Goal: Understand process/instructions: Learn about a topic

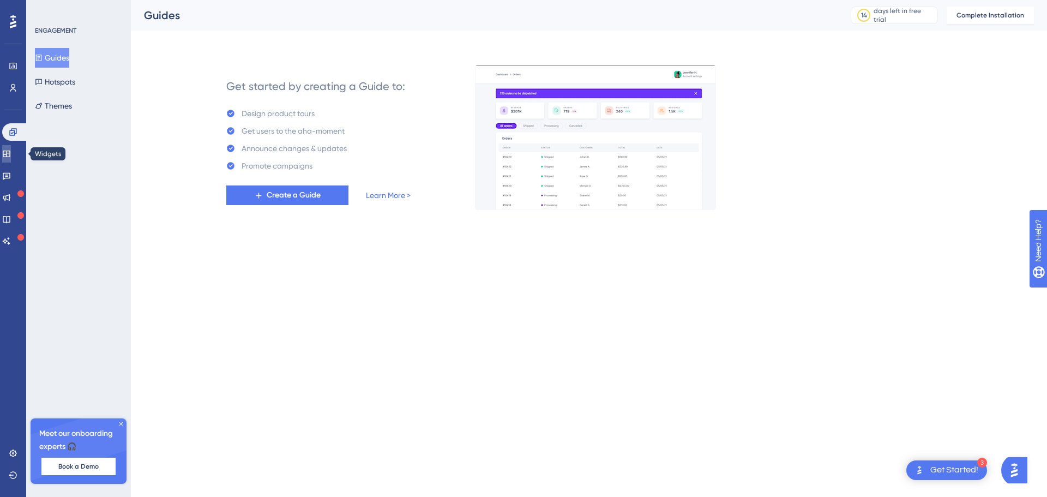
click at [11, 152] on link at bounding box center [6, 153] width 9 height 17
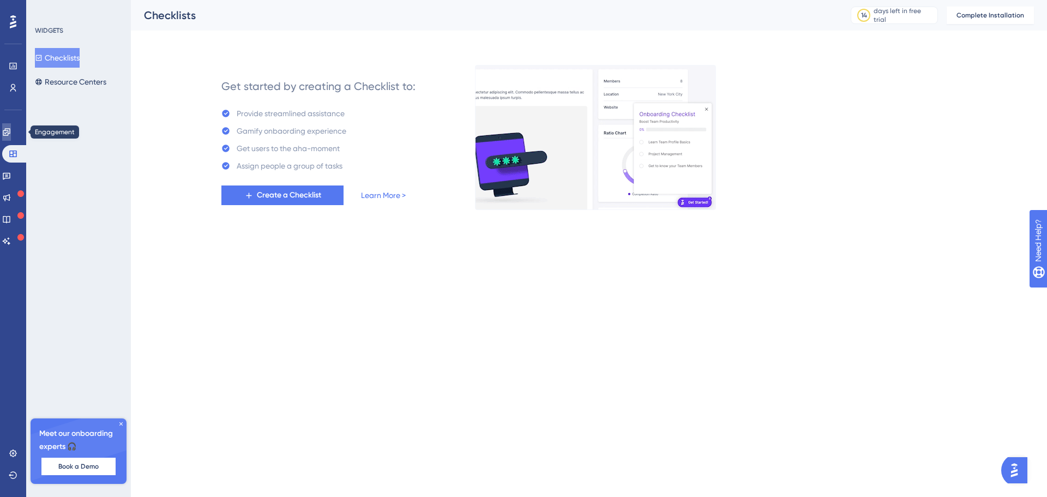
click at [11, 128] on icon at bounding box center [6, 132] width 9 height 9
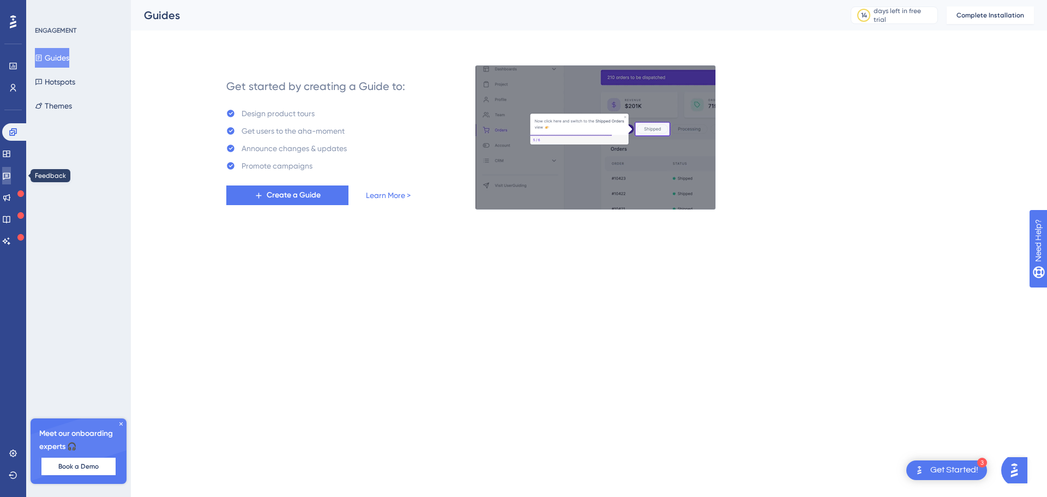
click at [11, 174] on icon at bounding box center [6, 175] width 9 height 9
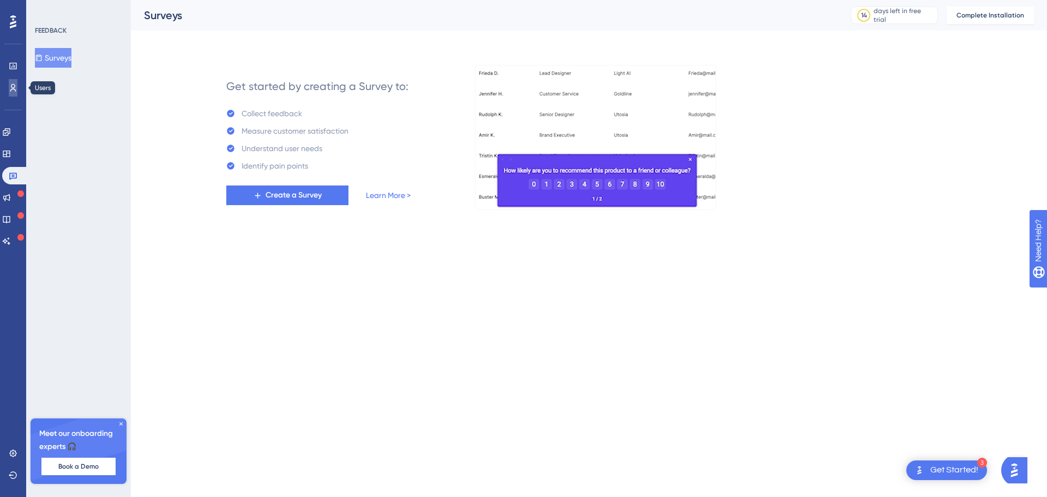
click at [15, 93] on link at bounding box center [13, 87] width 9 height 17
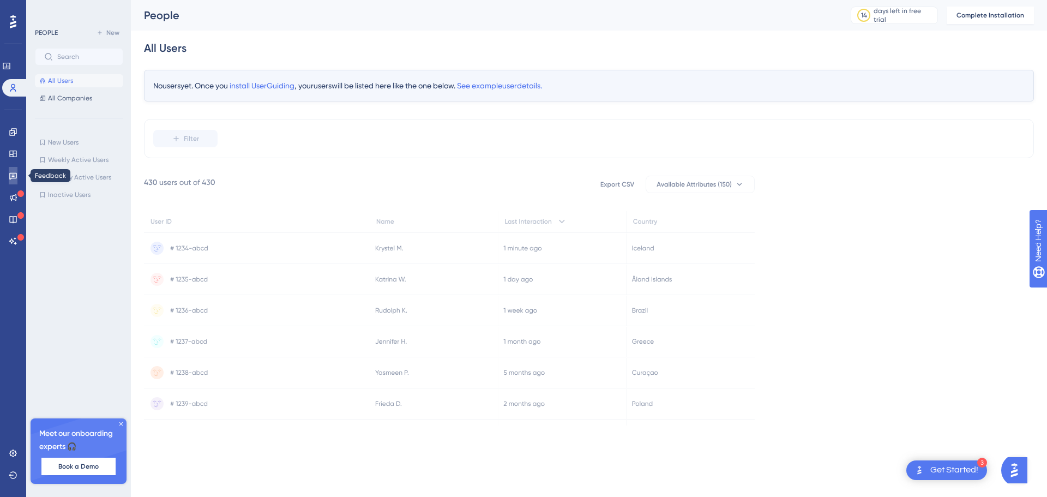
click at [15, 170] on link at bounding box center [13, 175] width 9 height 17
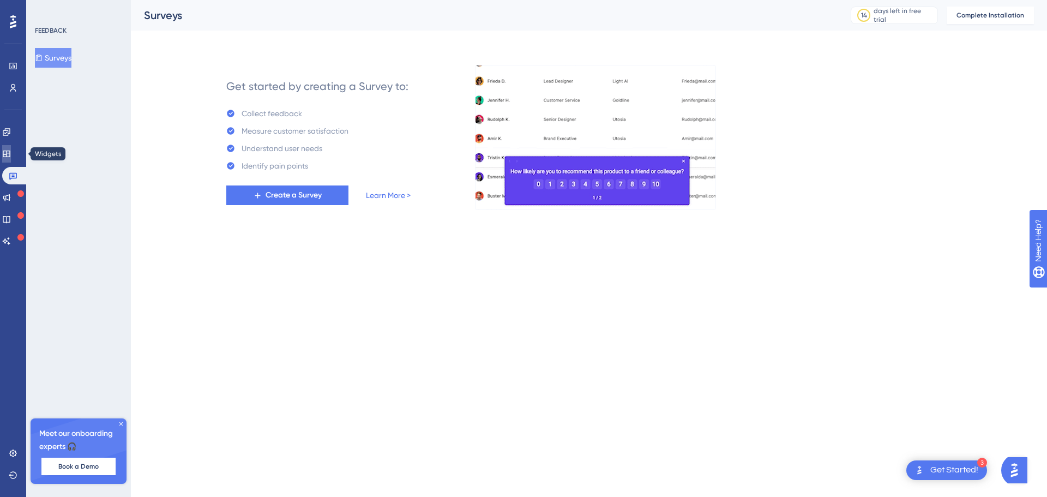
click at [11, 149] on link at bounding box center [6, 153] width 9 height 17
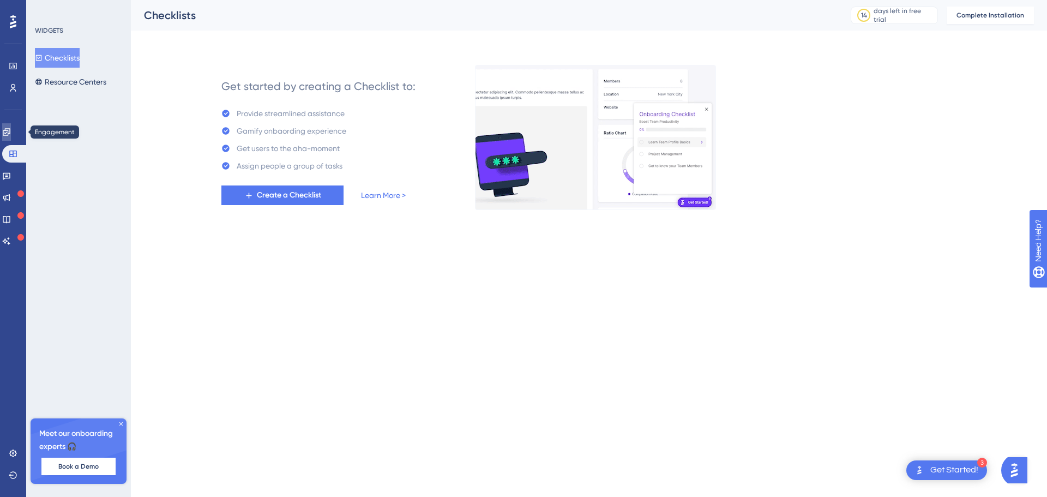
click at [10, 129] on icon at bounding box center [6, 131] width 7 height 7
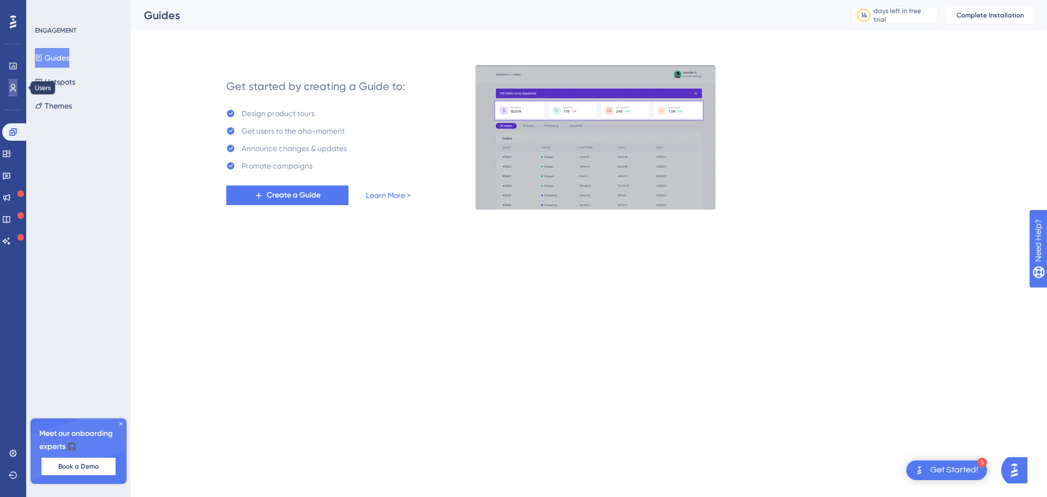
click at [14, 87] on icon at bounding box center [13, 87] width 9 height 9
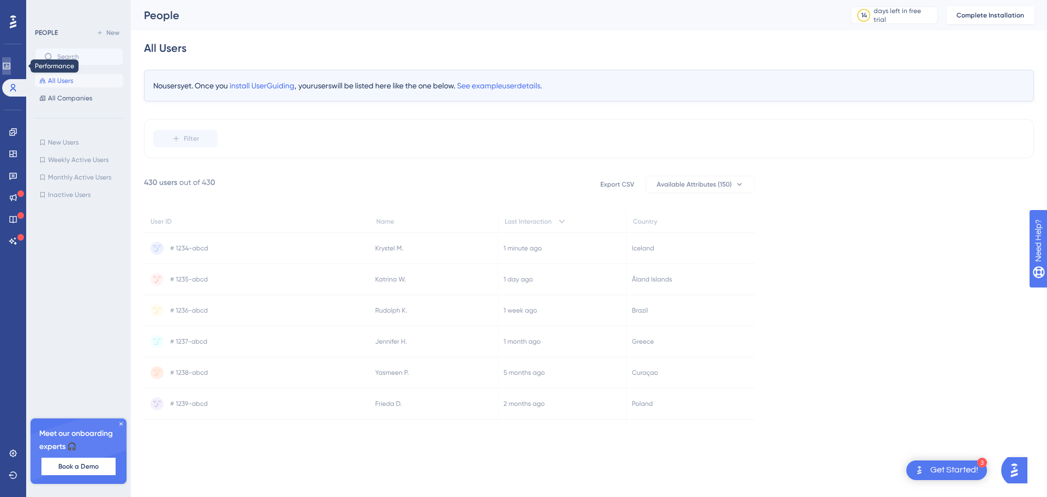
click at [11, 70] on icon at bounding box center [6, 66] width 9 height 9
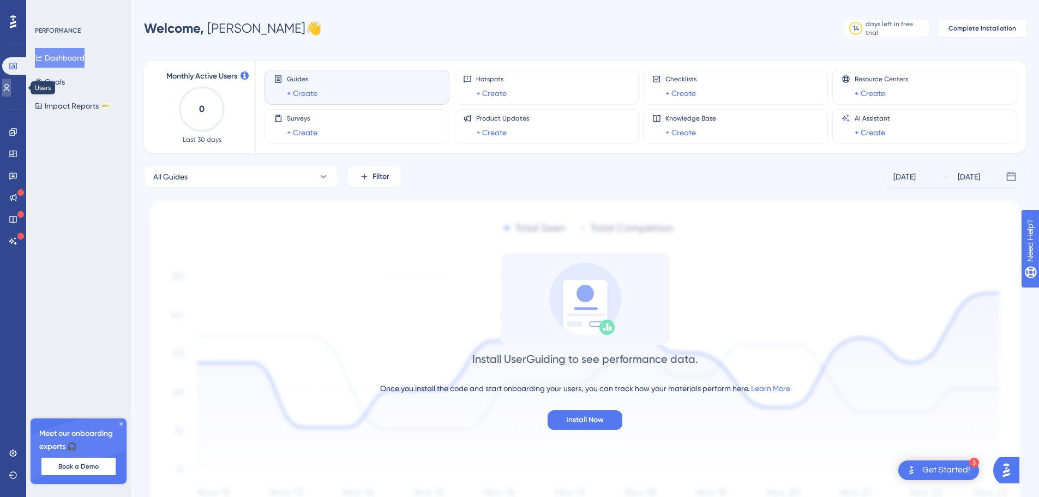
click at [11, 87] on icon at bounding box center [6, 87] width 9 height 9
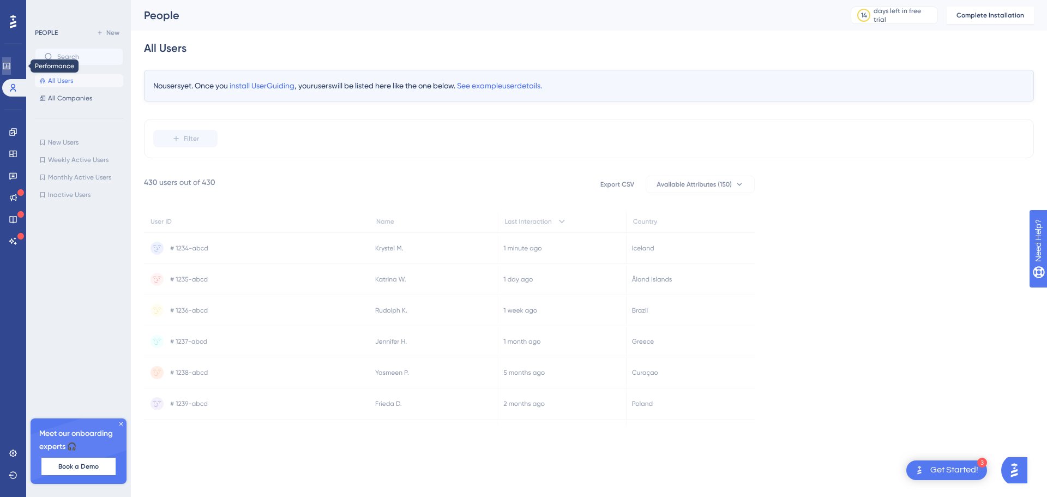
click at [9, 62] on icon at bounding box center [6, 66] width 9 height 9
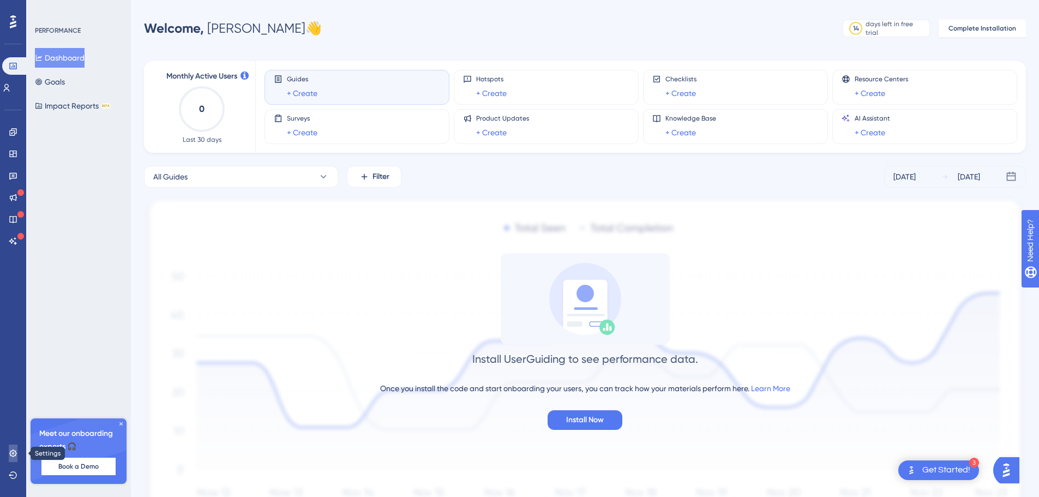
click at [9, 455] on link at bounding box center [13, 452] width 9 height 17
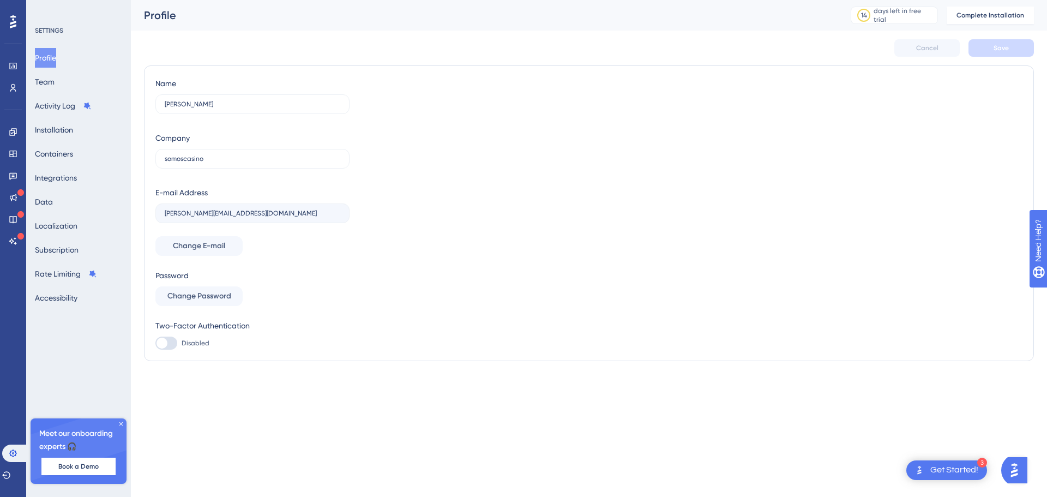
click at [42, 61] on button "Profile" at bounding box center [45, 58] width 21 height 20
click at [11, 475] on icon at bounding box center [6, 475] width 9 height 9
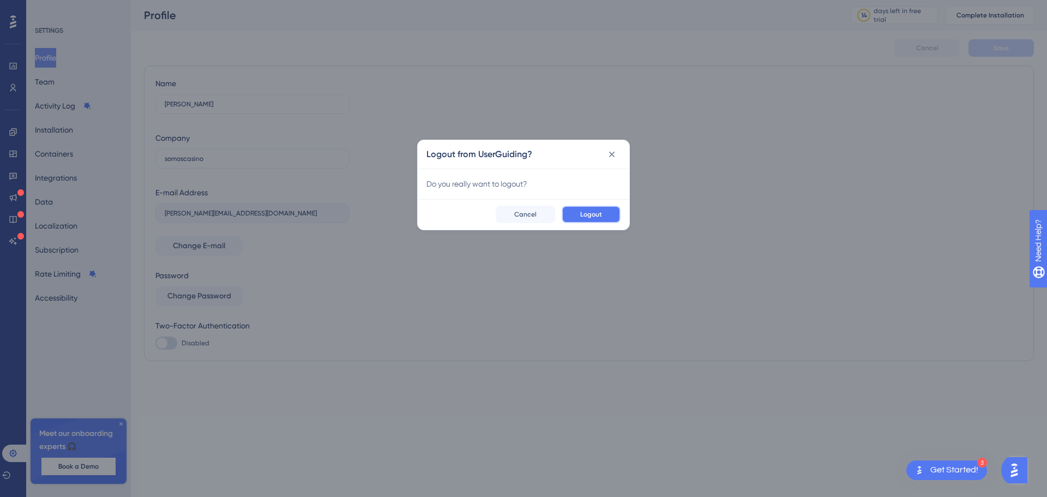
click at [601, 212] on span "Logout" at bounding box center [591, 214] width 22 height 9
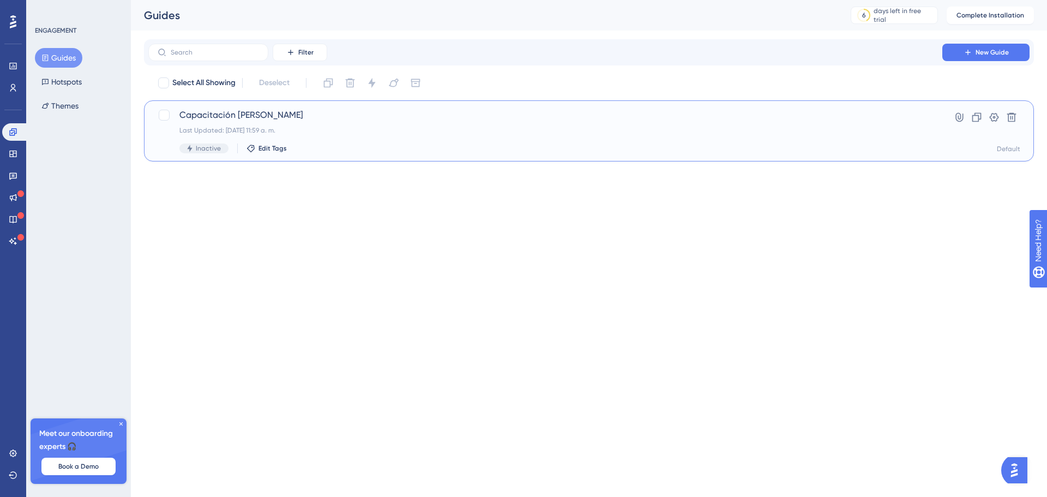
click at [547, 139] on div "Capacitación [PERSON_NAME] Last Updated: [DATE] 11:59 a. m. Inactive Edit Tags" at bounding box center [545, 131] width 732 height 45
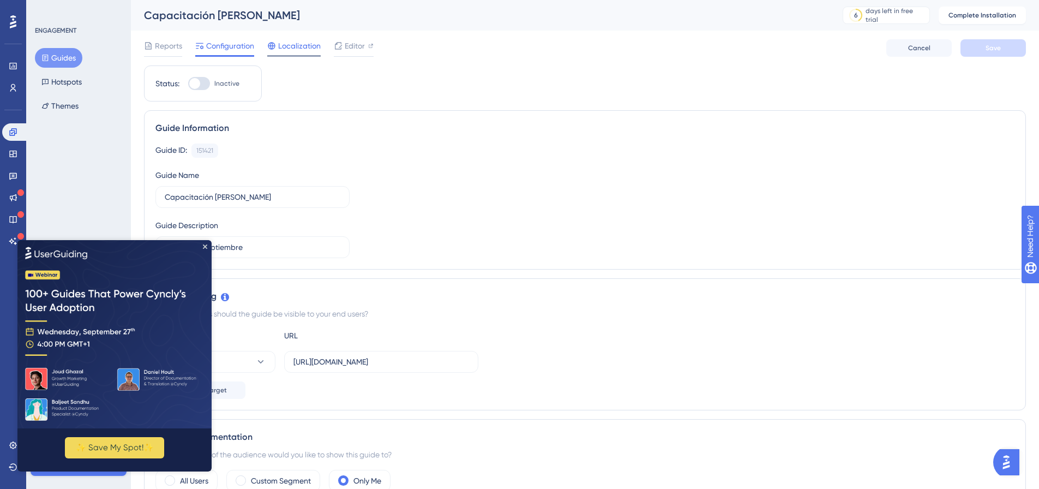
click at [302, 43] on span "Localization" at bounding box center [299, 45] width 43 height 13
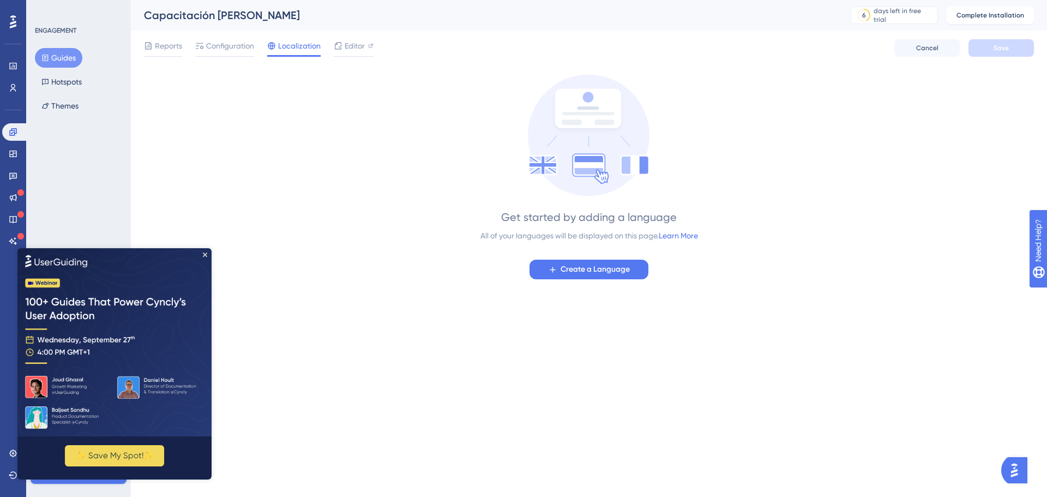
click at [202, 254] on img at bounding box center [114, 342] width 194 height 188
click at [222, 40] on span "Configuration" at bounding box center [230, 45] width 48 height 13
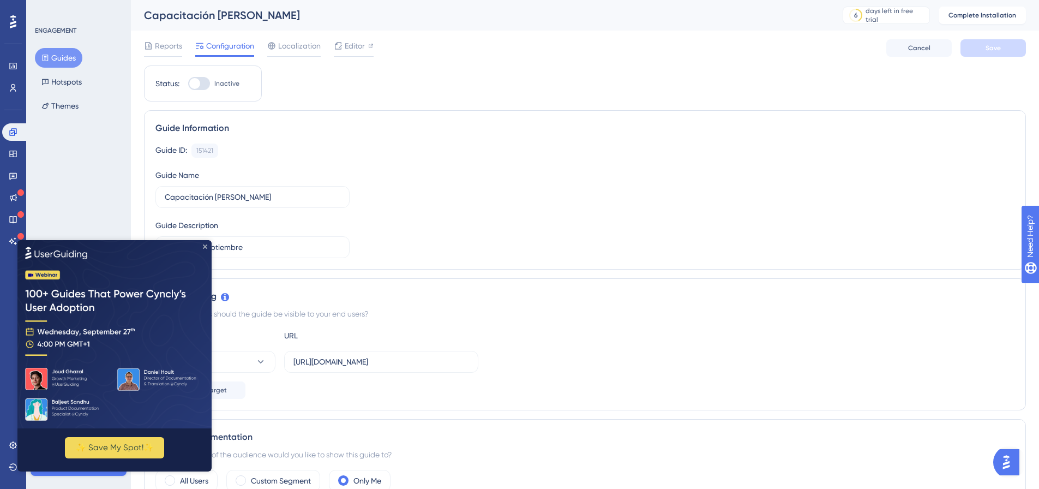
click at [207, 245] on icon "Close Preview" at bounding box center [205, 246] width 4 height 4
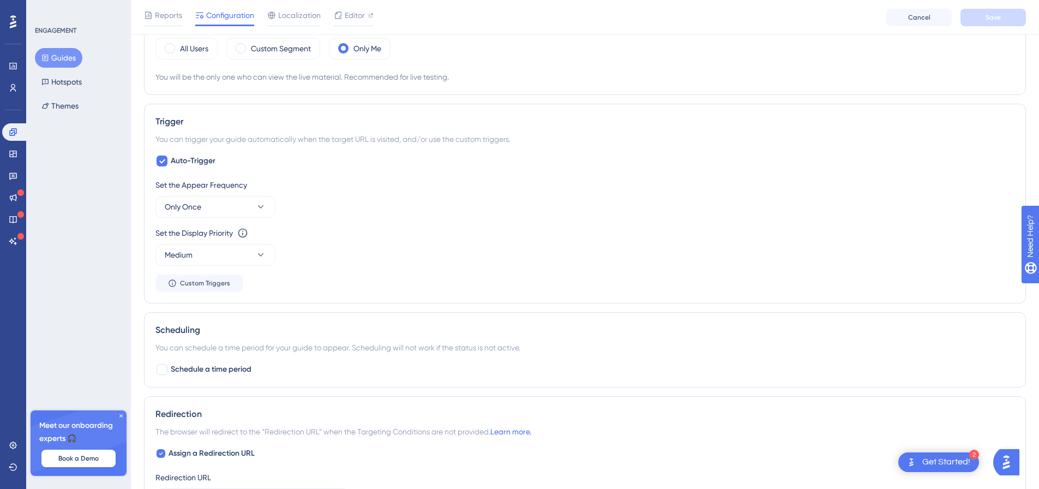
scroll to position [697, 0]
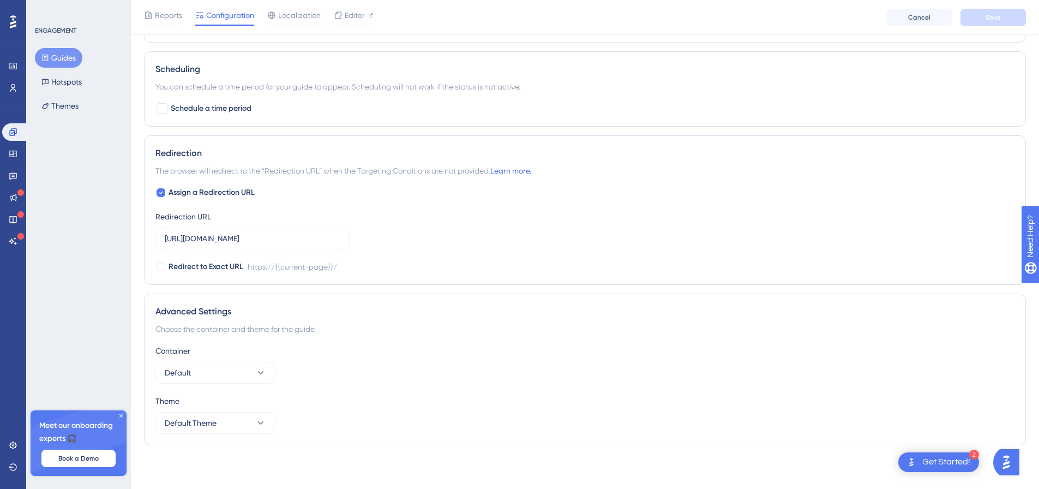
click at [953, 459] on div "Get Started!" at bounding box center [946, 462] width 48 height 12
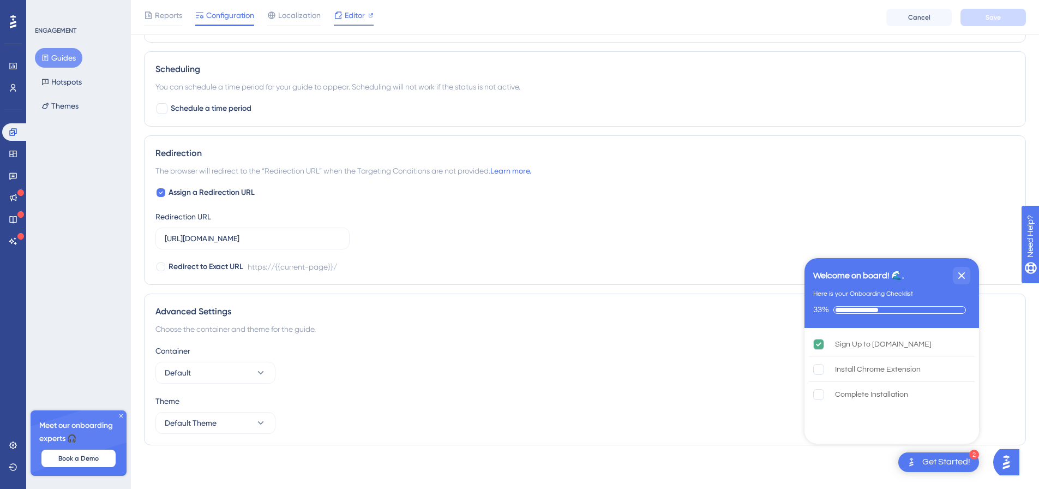
click at [363, 9] on span "Editor" at bounding box center [355, 15] width 20 height 13
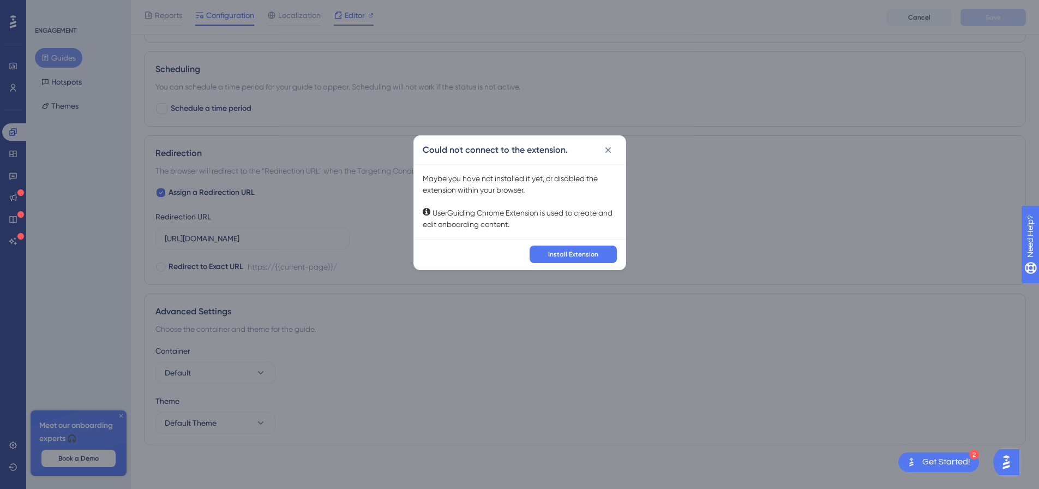
scroll to position [689, 0]
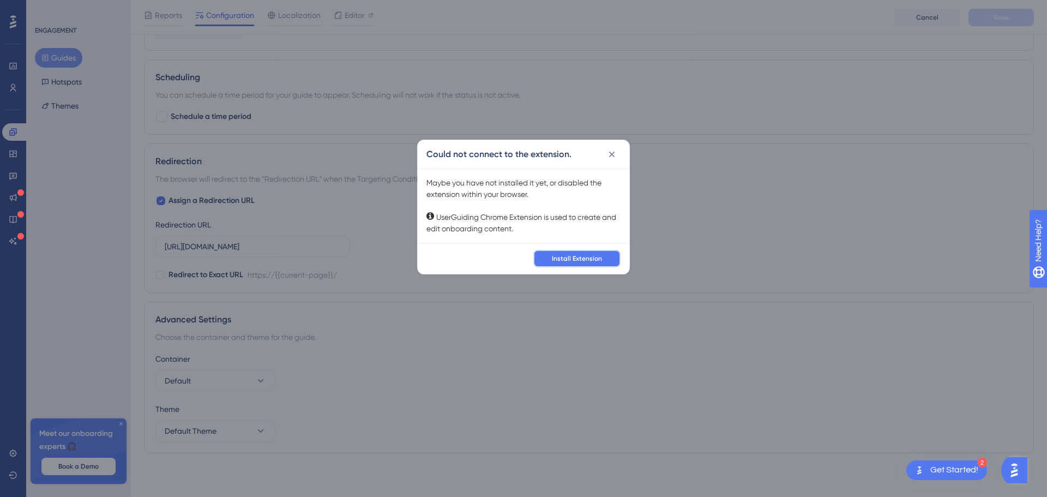
click at [593, 257] on span "Install Extension" at bounding box center [577, 258] width 50 height 9
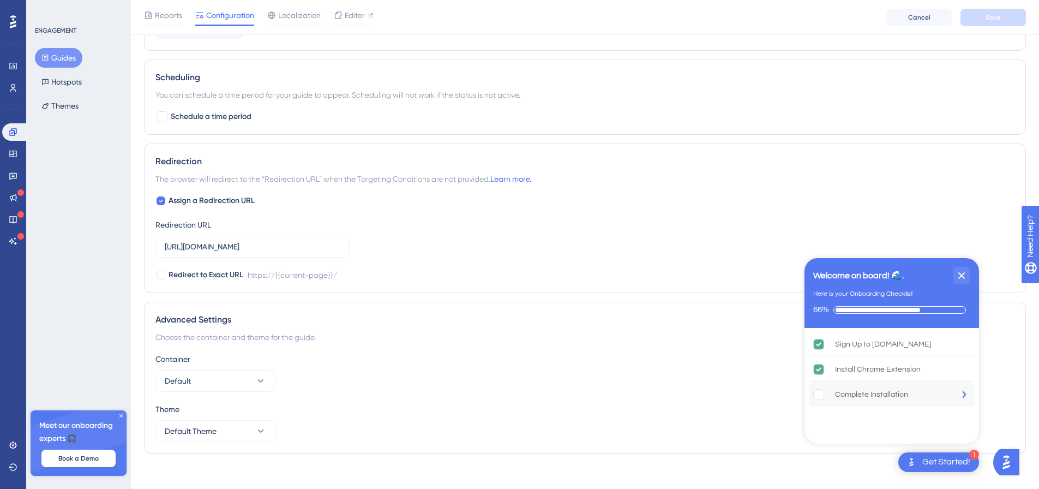
click at [864, 394] on div "Complete Installation" at bounding box center [871, 394] width 73 height 13
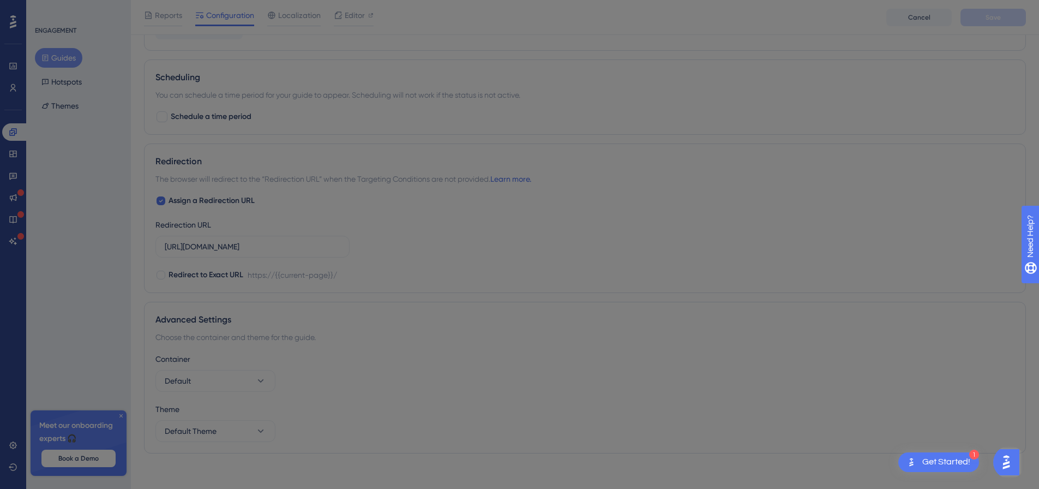
scroll to position [0, 0]
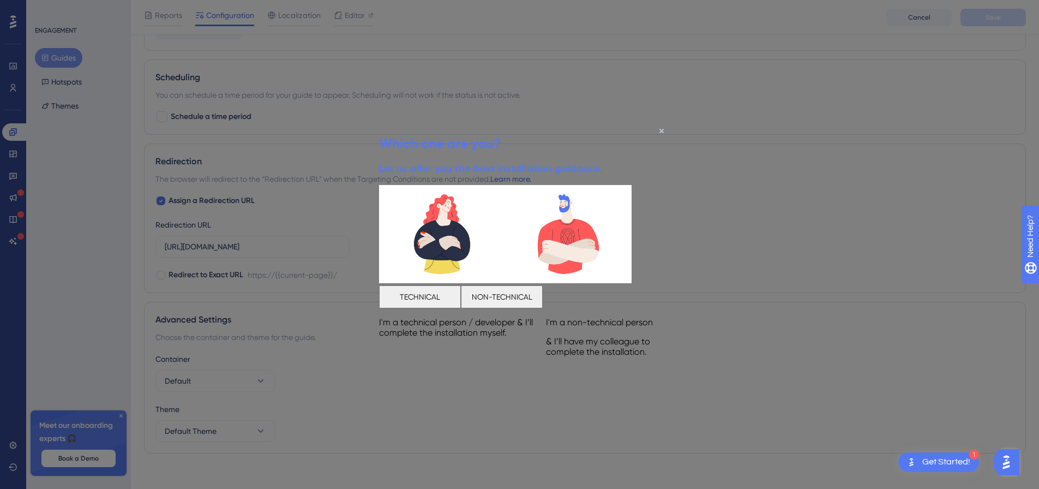
click at [543, 293] on button "NON-TECHNICAL" at bounding box center [502, 296] width 82 height 23
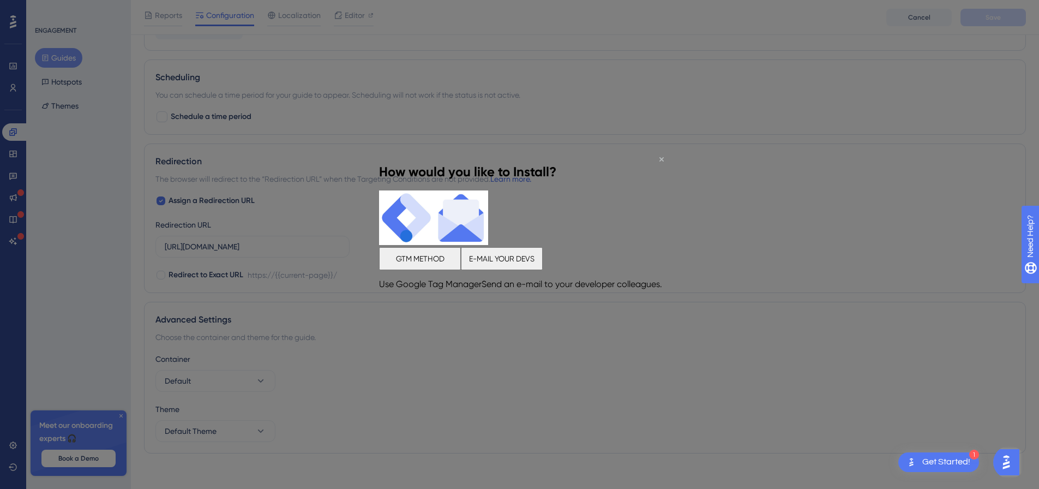
click at [662, 158] on icon "Close Preview" at bounding box center [661, 158] width 4 height 4
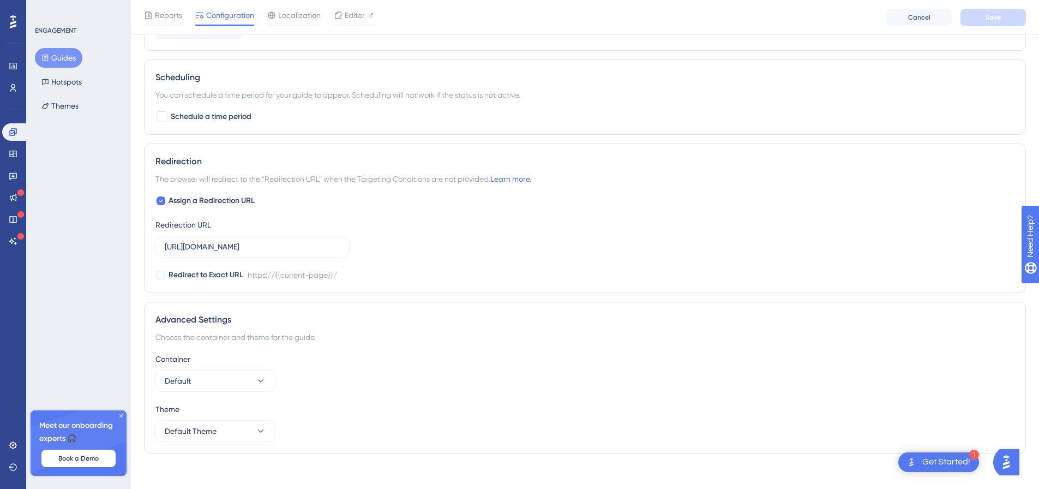
scroll to position [198, 0]
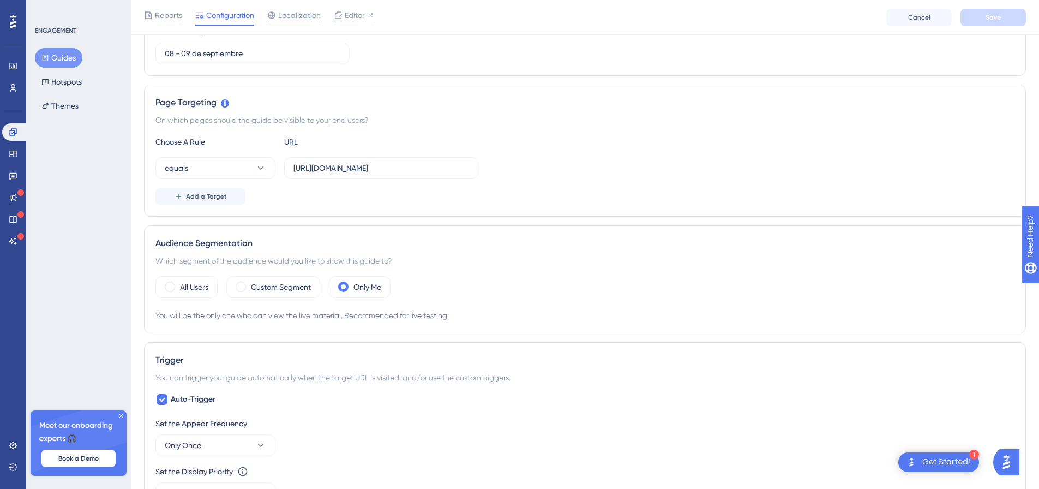
click at [294, 7] on div "Reports Configuration Localization Editor Cancel Save" at bounding box center [585, 17] width 908 height 35
click at [350, 21] on span "Editor" at bounding box center [355, 15] width 20 height 13
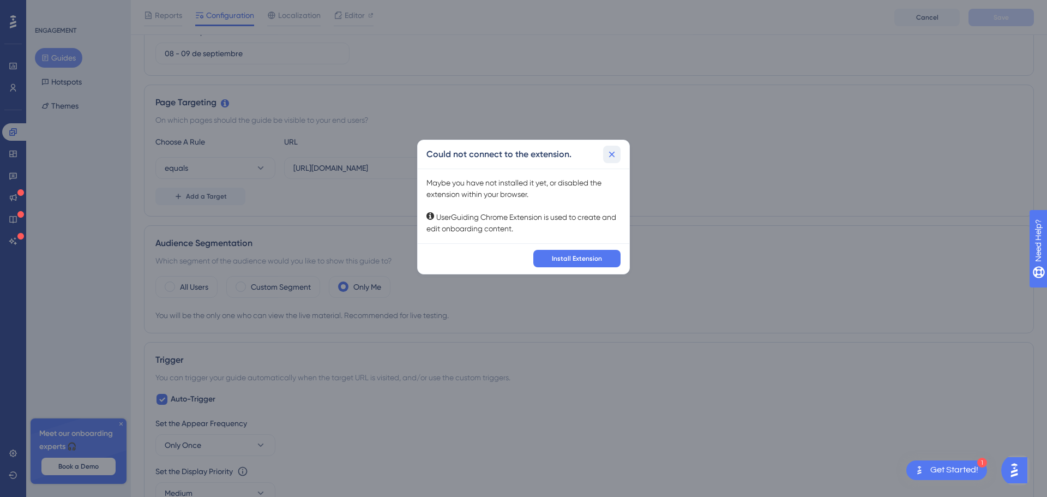
click at [612, 155] on icon at bounding box center [611, 154] width 11 height 11
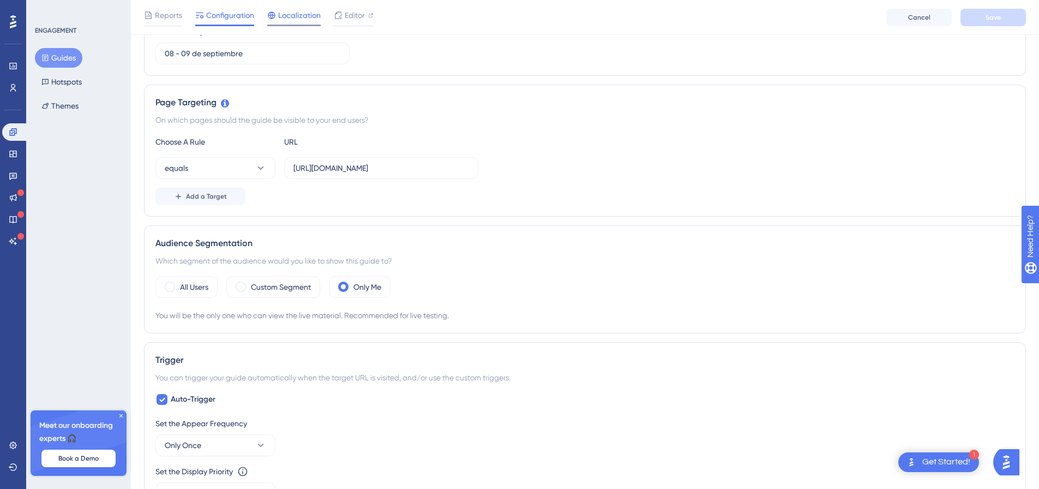
click at [308, 16] on span "Localization" at bounding box center [299, 15] width 43 height 13
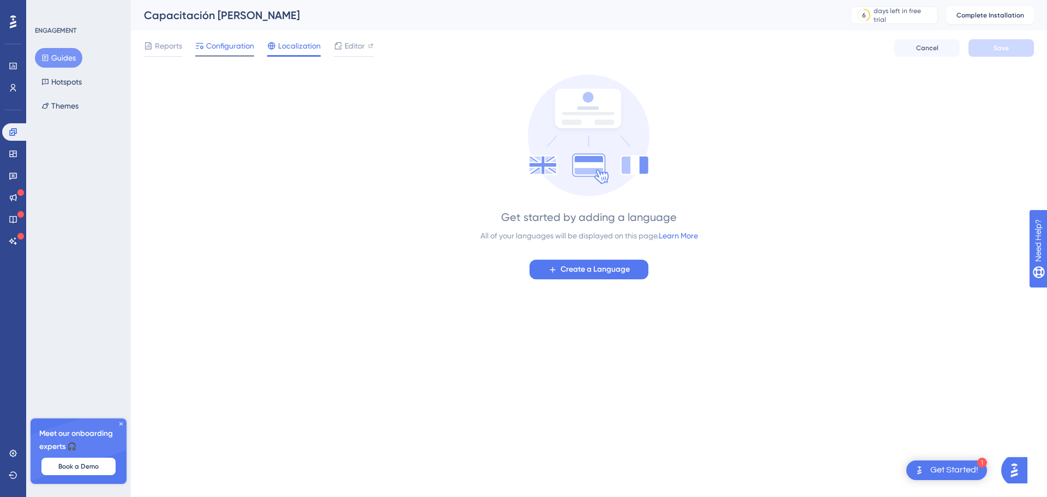
click at [246, 47] on span "Configuration" at bounding box center [230, 45] width 48 height 13
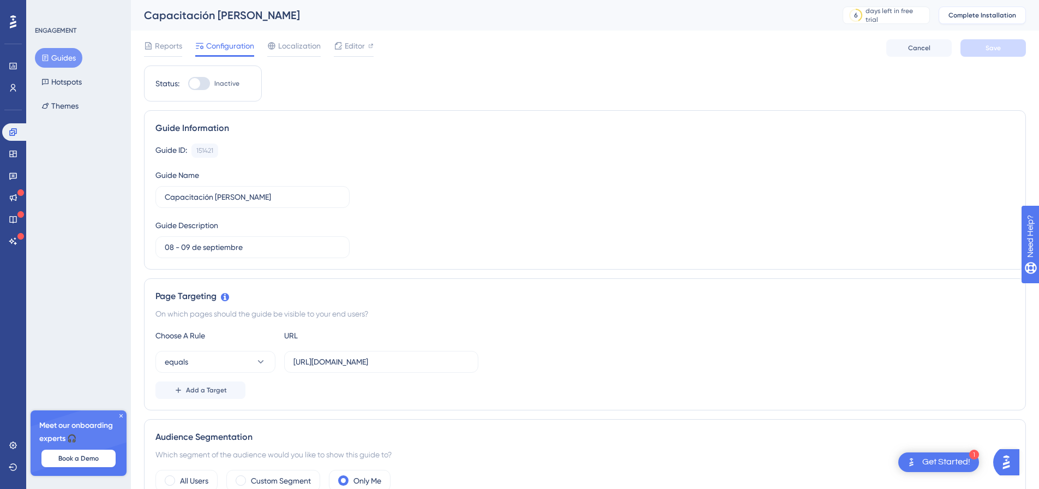
click at [999, 15] on span "Complete Installation" at bounding box center [982, 15] width 68 height 9
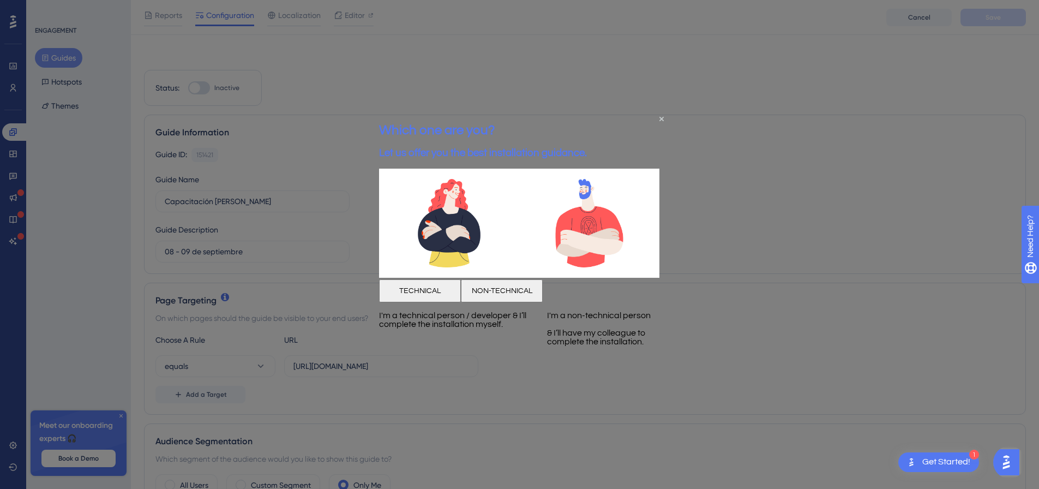
scroll to position [164, 0]
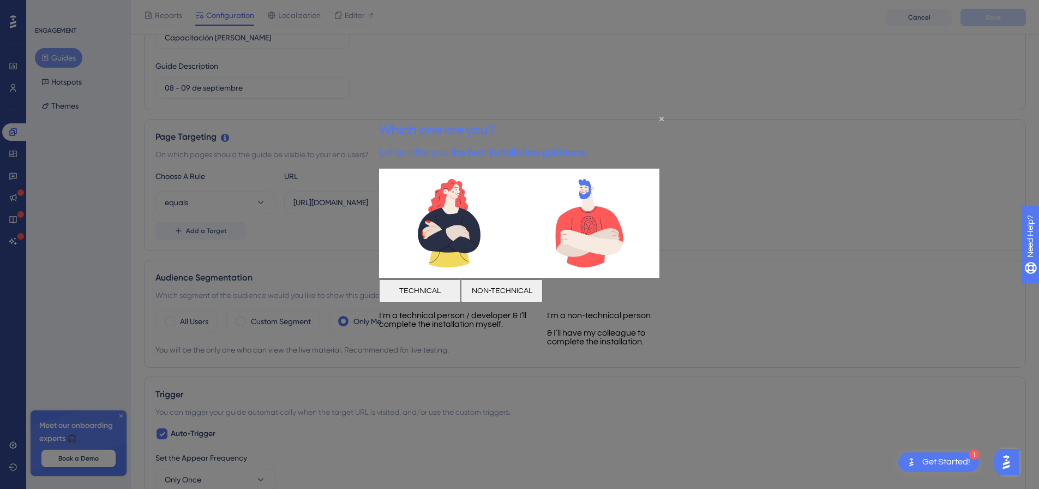
click at [461, 302] on button "TECHNICAL" at bounding box center [420, 290] width 82 height 23
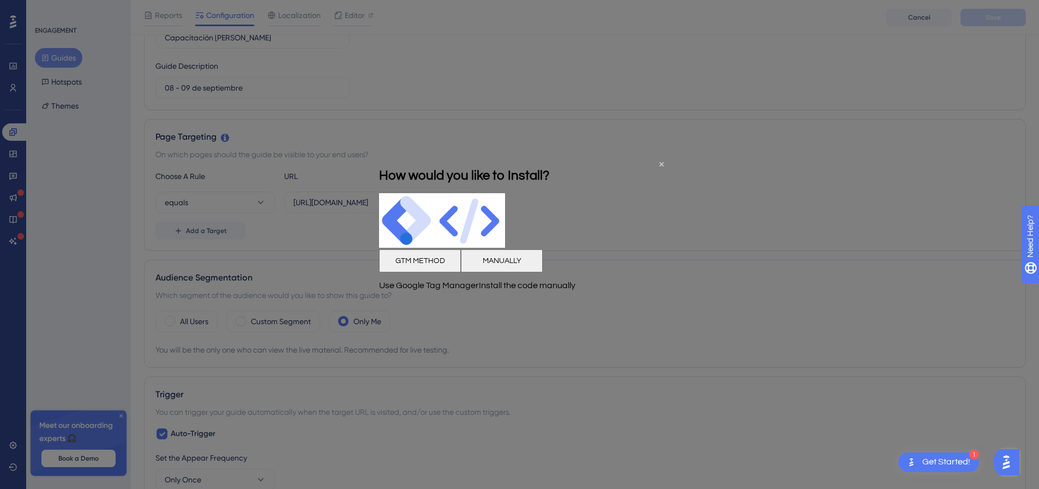
click at [543, 272] on button "MANUALLY" at bounding box center [502, 260] width 82 height 23
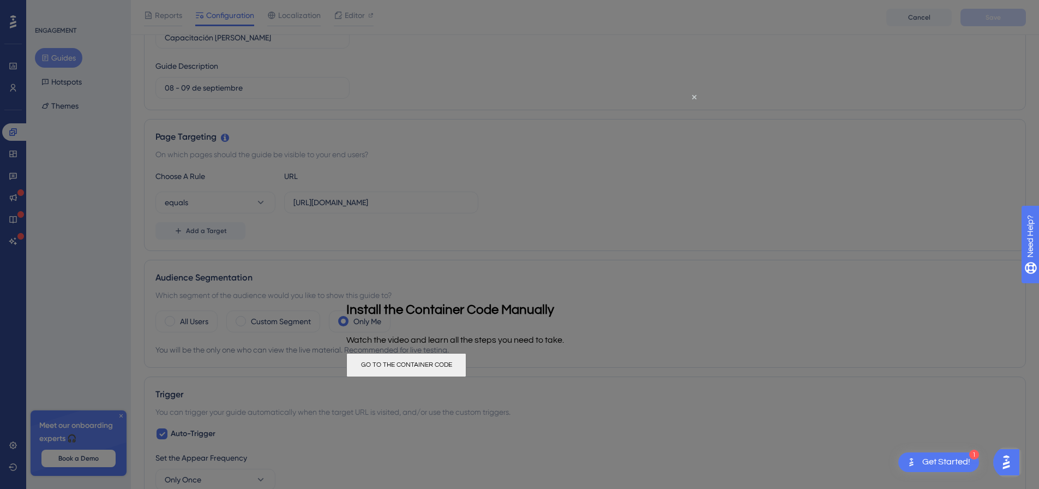
scroll to position [0, 0]
click at [693, 95] on icon "Close Preview" at bounding box center [694, 97] width 4 height 4
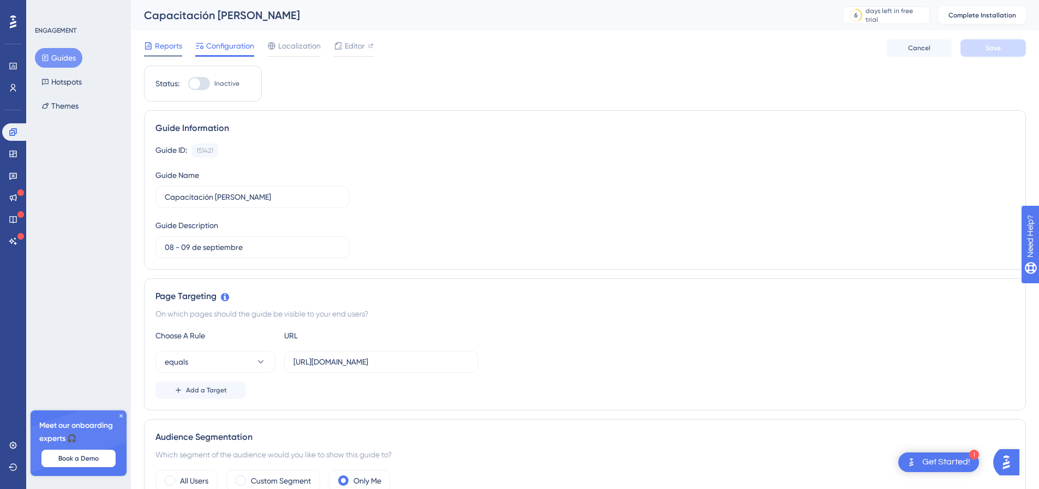
click at [164, 42] on span "Reports" at bounding box center [168, 45] width 27 height 13
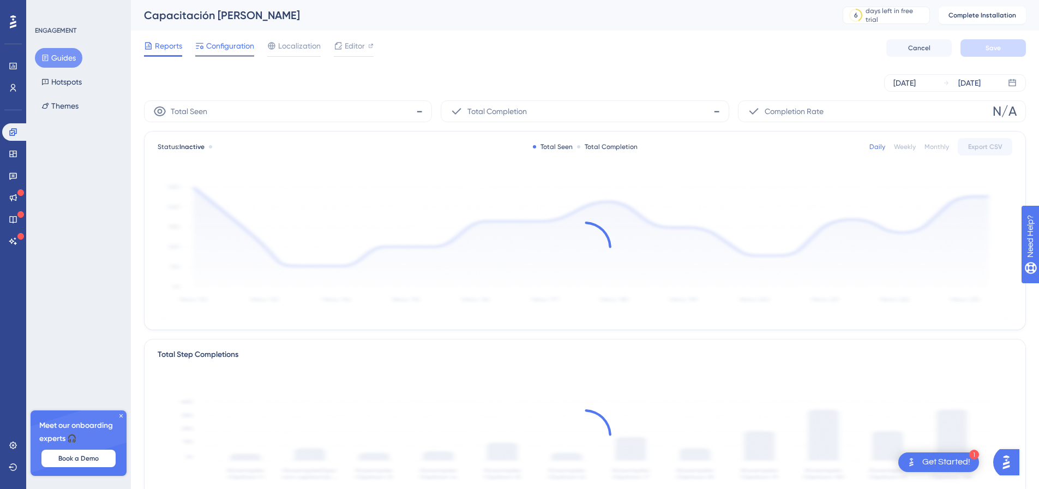
click at [223, 49] on span "Configuration" at bounding box center [230, 45] width 48 height 13
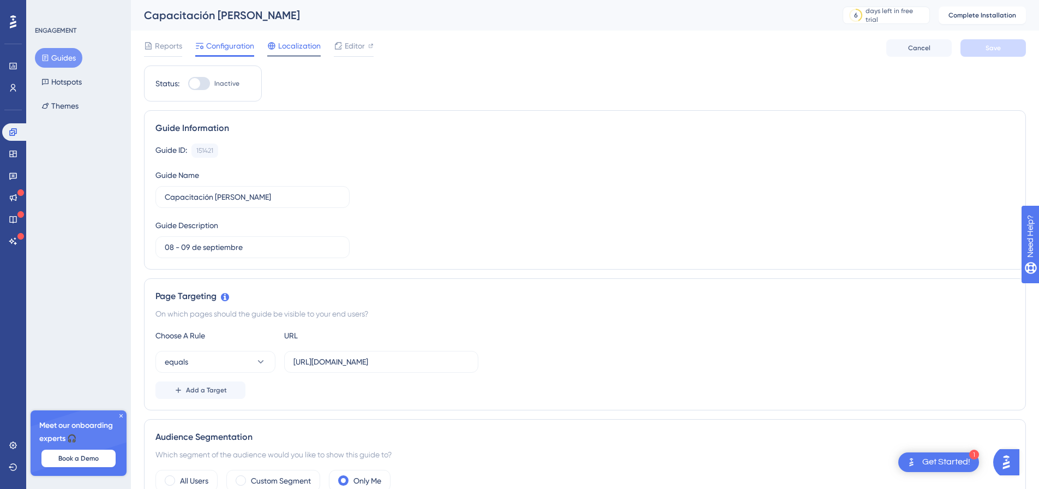
click at [311, 50] on span "Localization" at bounding box center [299, 45] width 43 height 13
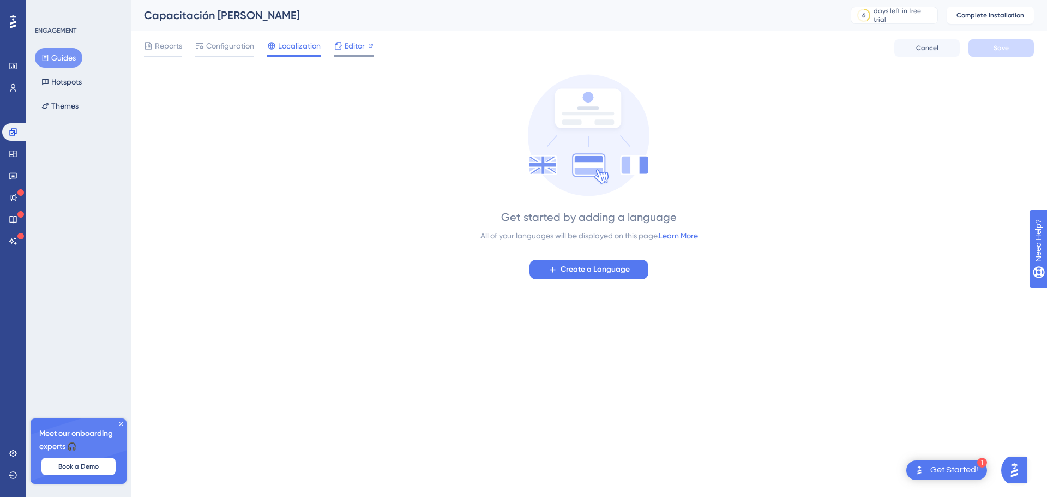
click at [361, 49] on span "Editor" at bounding box center [355, 45] width 20 height 13
click at [220, 44] on span "Configuration" at bounding box center [230, 45] width 48 height 13
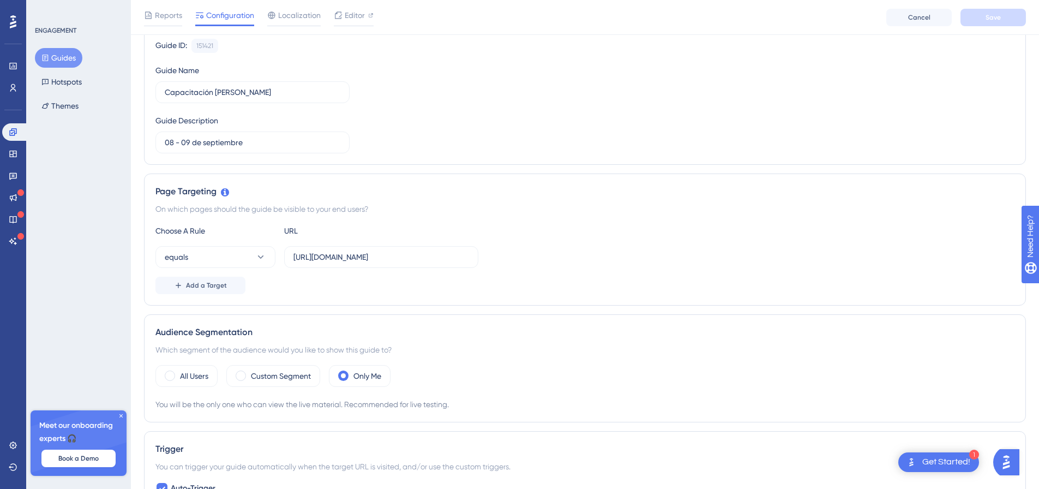
scroll to position [55, 0]
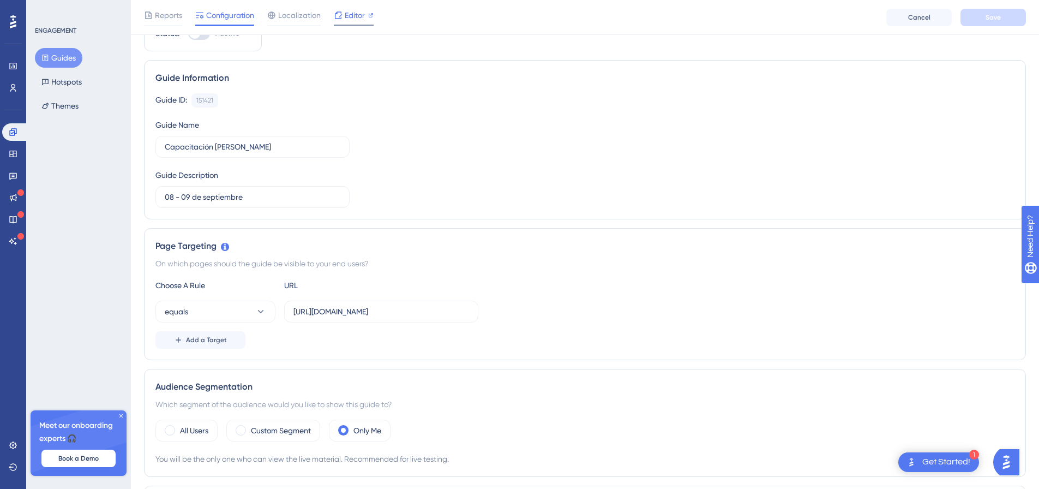
click at [351, 19] on span "Editor" at bounding box center [355, 15] width 20 height 13
